Goal: Task Accomplishment & Management: Manage account settings

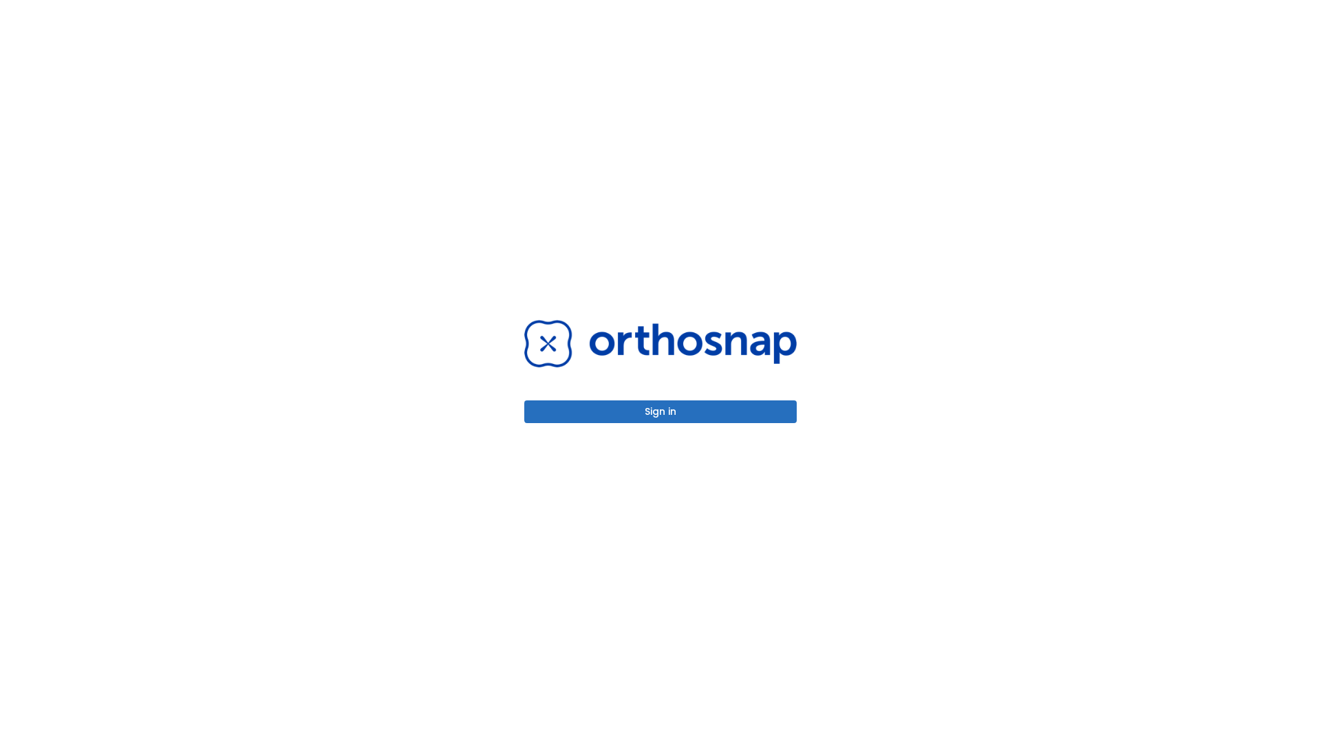
click at [660, 411] on button "Sign in" at bounding box center [660, 411] width 272 height 23
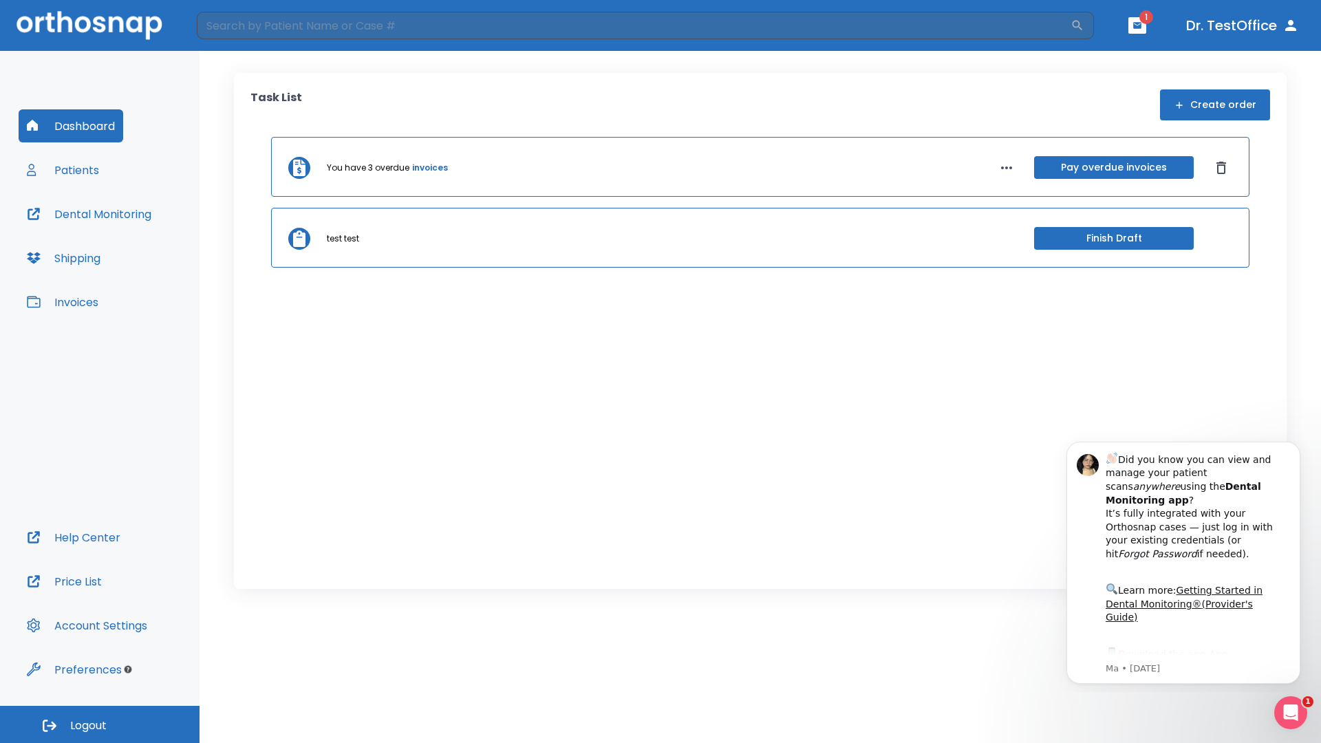
click at [100, 724] on span "Logout" at bounding box center [88, 725] width 36 height 15
